Goal: Find specific page/section: Find specific page/section

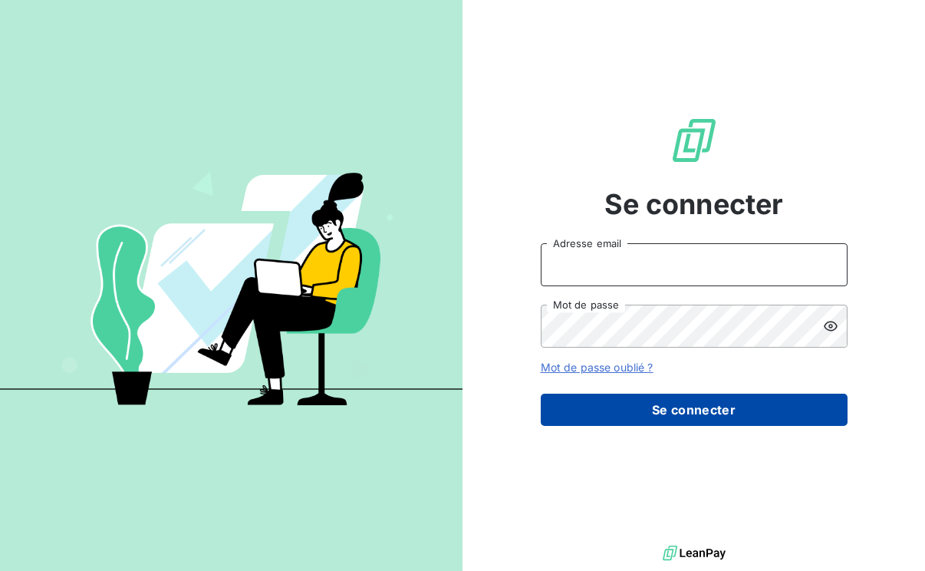
type input "[PERSON_NAME][EMAIL_ADDRESS][DOMAIN_NAME]"
click at [669, 400] on button "Se connecter" at bounding box center [694, 410] width 307 height 32
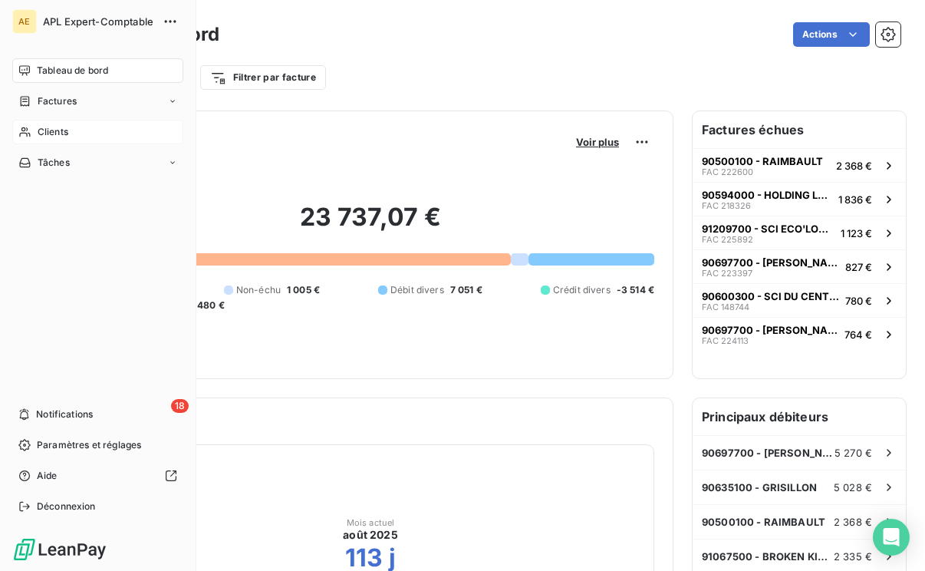
click at [65, 125] on span "Clients" at bounding box center [53, 132] width 31 height 14
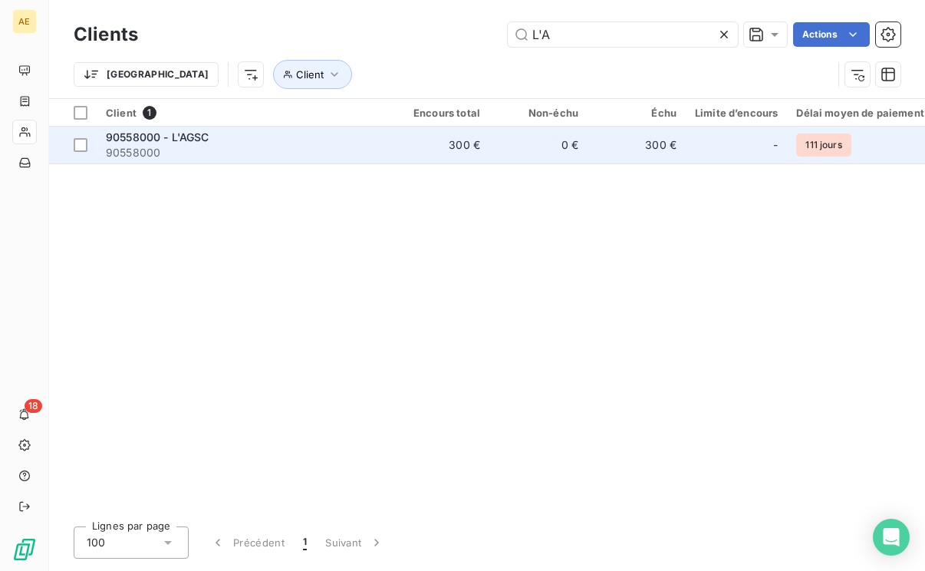
type input "L'A"
click at [176, 145] on span "90558000" at bounding box center [244, 152] width 276 height 15
